Goal: Use online tool/utility: Utilize a website feature to perform a specific function

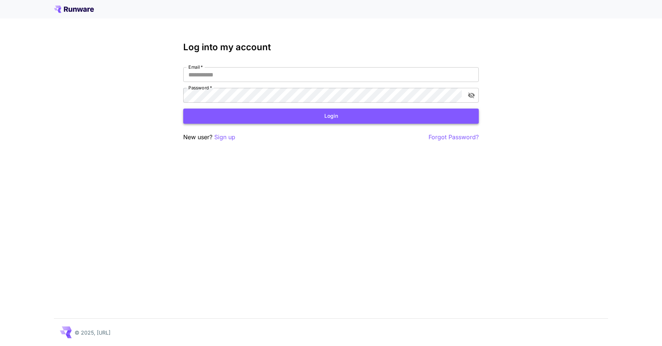
type input "**********"
click at [308, 117] on button "Login" at bounding box center [330, 116] width 295 height 15
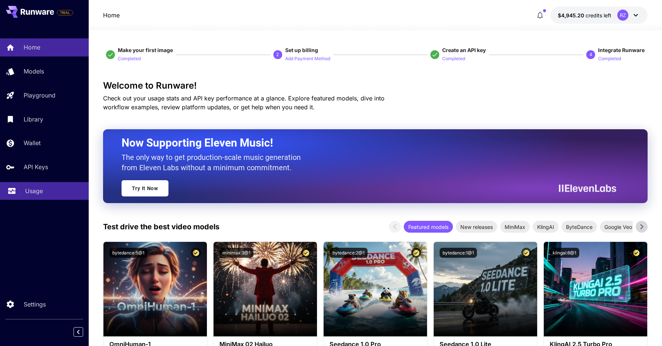
click at [34, 196] on link "Usage" at bounding box center [44, 191] width 89 height 18
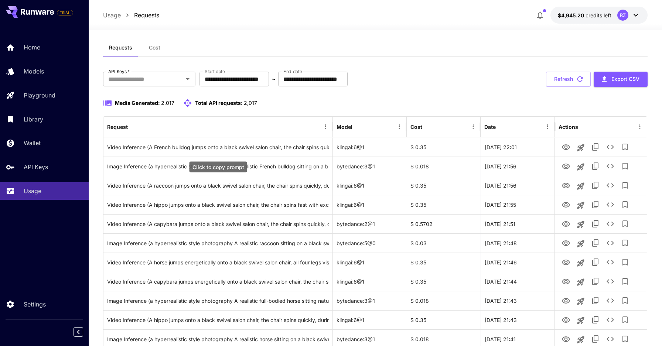
scroll to position [13, 0]
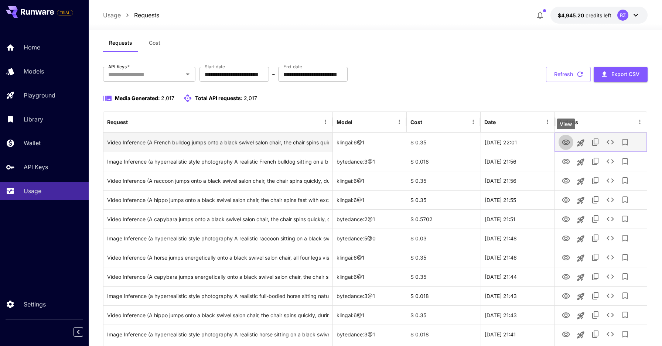
click at [567, 143] on icon "View" at bounding box center [565, 142] width 9 height 9
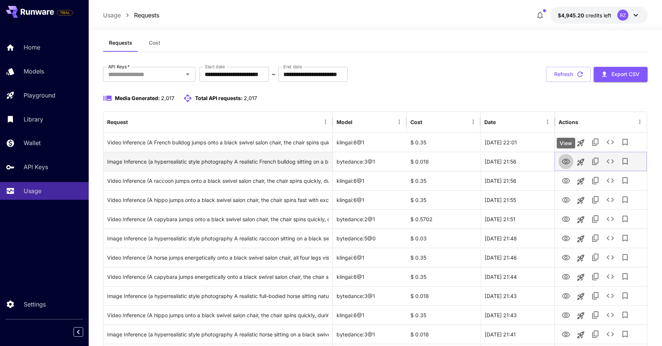
click at [566, 158] on icon "View" at bounding box center [565, 161] width 9 height 9
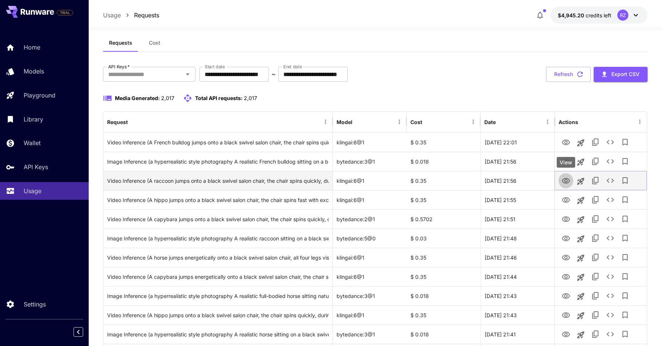
click at [566, 181] on icon "View" at bounding box center [565, 180] width 9 height 9
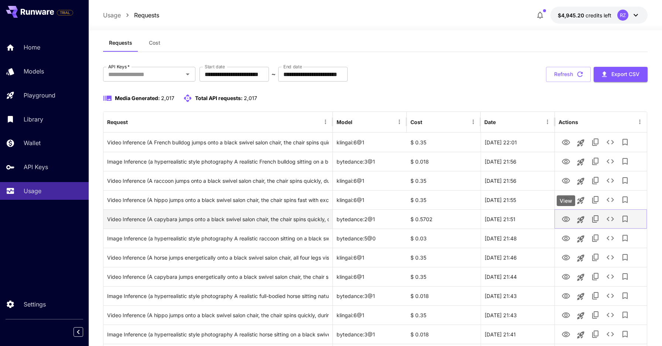
click at [565, 219] on icon "View" at bounding box center [565, 219] width 9 height 9
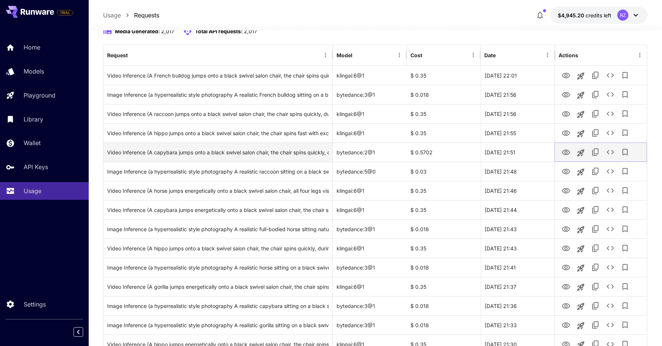
scroll to position [82, 0]
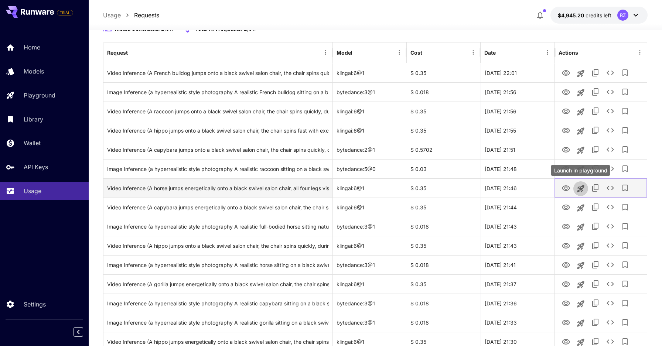
click at [580, 188] on icon "Launch in playground" at bounding box center [580, 188] width 7 height 7
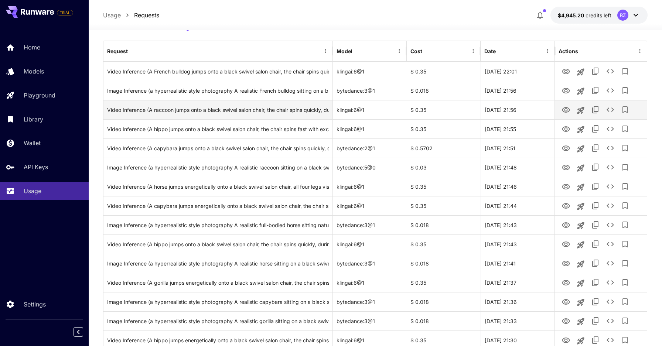
scroll to position [152, 0]
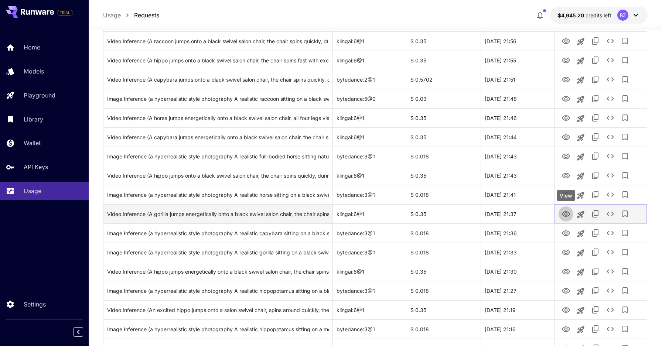
click at [566, 214] on icon "View" at bounding box center [565, 214] width 9 height 9
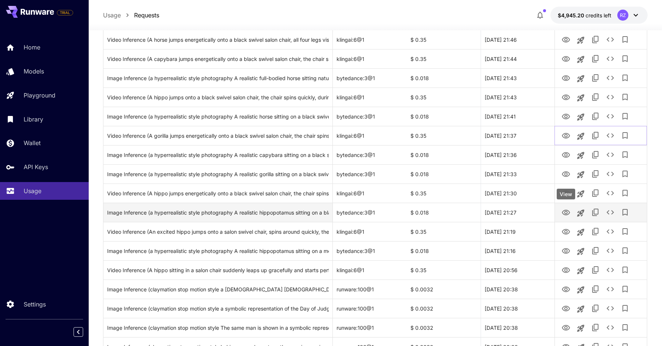
scroll to position [0, 0]
